Goal: Information Seeking & Learning: Learn about a topic

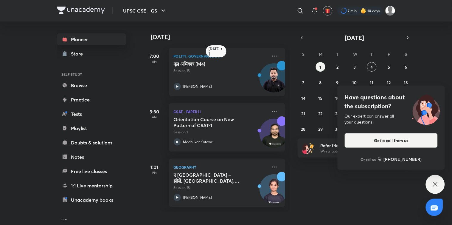
click at [85, 35] on link "Planner" at bounding box center [91, 39] width 69 height 12
click at [439, 185] on div "Have questions about the subscription? Our expert can answer all your questions…" at bounding box center [435, 184] width 19 height 19
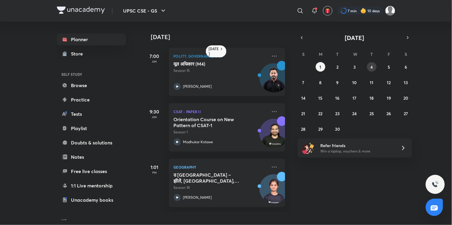
click at [371, 64] on abbr "4" at bounding box center [371, 67] width 2 height 6
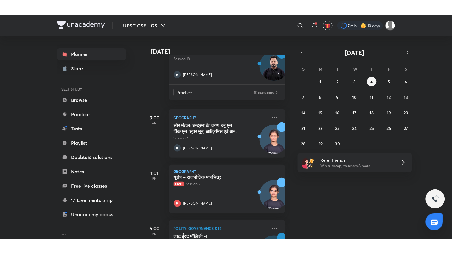
scroll to position [92, 0]
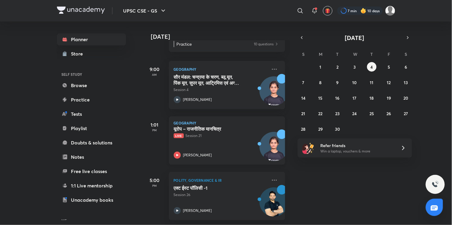
click at [177, 151] on icon at bounding box center [177, 154] width 7 height 7
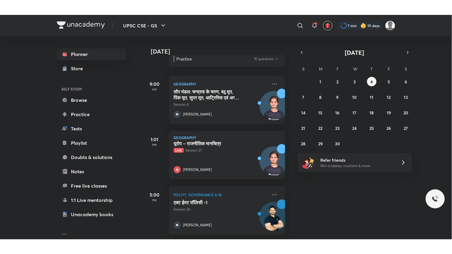
scroll to position [63, 0]
